Goal: Information Seeking & Learning: Learn about a topic

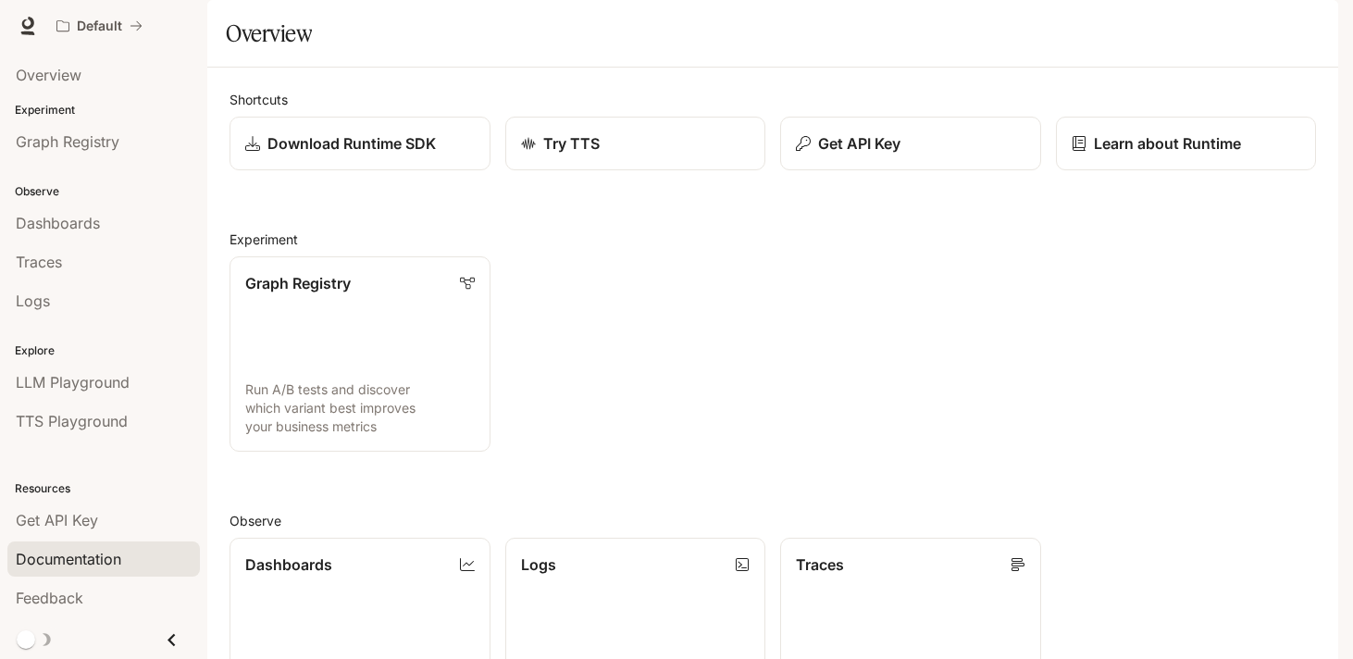
click at [73, 559] on span "Documentation" at bounding box center [69, 559] width 106 height 22
